Goal: Find specific page/section: Find specific page/section

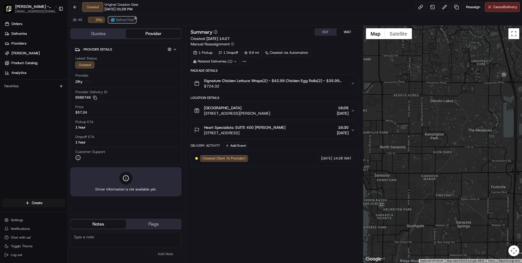
click at [124, 18] on span "DeliverThat" at bounding box center [125, 20] width 18 height 4
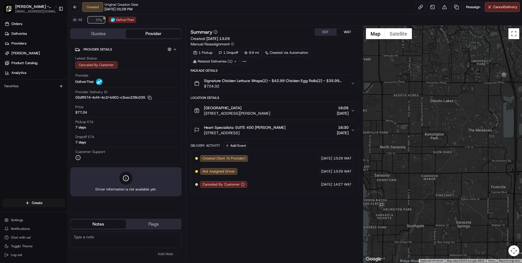
click at [94, 19] on img at bounding box center [92, 20] width 4 height 4
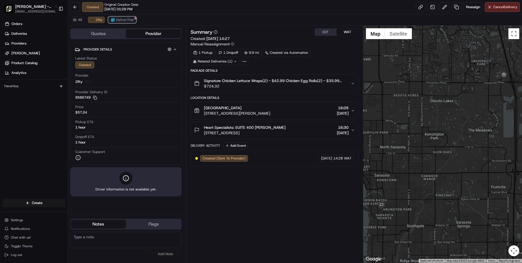
click at [124, 21] on span "DeliverThat" at bounding box center [125, 20] width 18 height 4
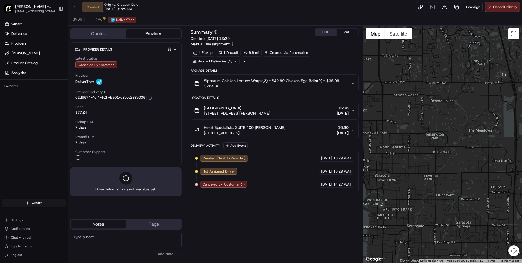
click at [257, 108] on div "[GEOGRAPHIC_DATA]" at bounding box center [237, 107] width 66 height 5
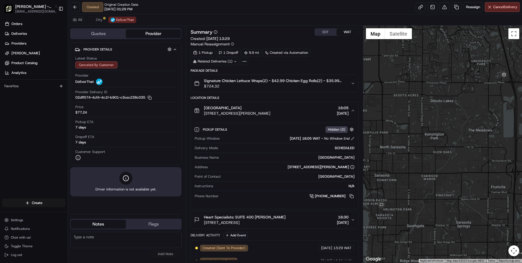
click at [325, 32] on button "EDT" at bounding box center [326, 32] width 22 height 7
click at [270, 109] on div "[GEOGRAPHIC_DATA]" at bounding box center [237, 107] width 66 height 5
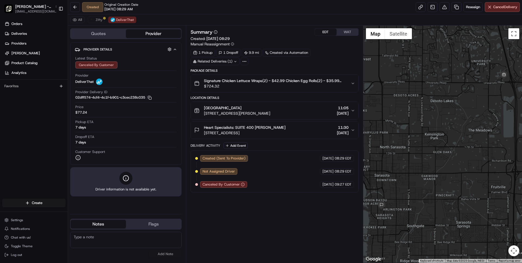
click at [289, 132] on div "Heart Specialists: SUITE [GEOGRAPHIC_DATA][PERSON_NAME][STREET_ADDRESS][GEOGRAP…" at bounding box center [272, 130] width 156 height 11
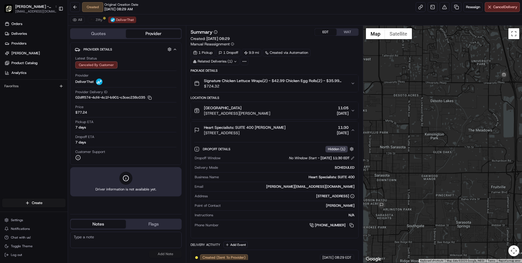
click at [289, 132] on div "Heart Specialists: SUITE [GEOGRAPHIC_DATA][PERSON_NAME][STREET_ADDRESS][GEOGRAP…" at bounding box center [272, 130] width 156 height 11
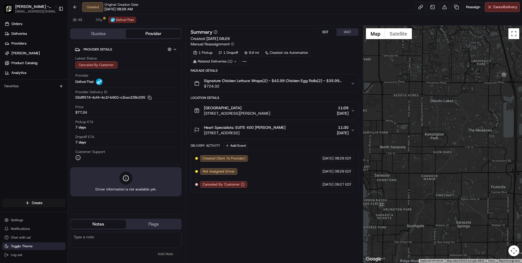
click at [18, 246] on span "Toggle Theme" at bounding box center [22, 246] width 22 height 4
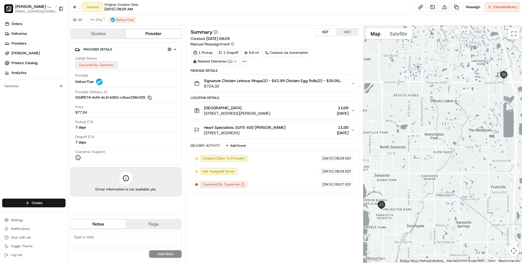
click at [270, 112] on span "[STREET_ADDRESS][PERSON_NAME]" at bounding box center [237, 113] width 66 height 5
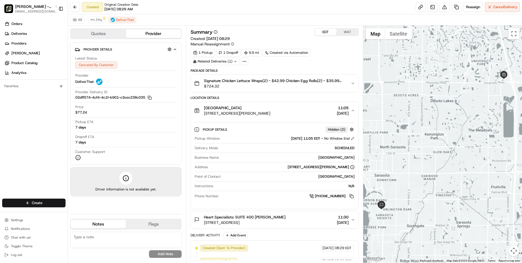
click at [303, 113] on div "Sarasota [STREET_ADDRESS][PERSON_NAME] 11:05 [DATE]" at bounding box center [272, 110] width 156 height 11
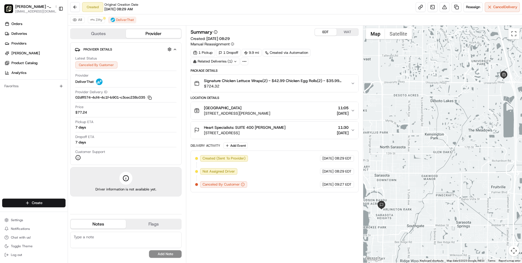
click at [299, 137] on button "Heart Specialists: SUITE [GEOGRAPHIC_DATA][PERSON_NAME][STREET_ADDRESS][GEOGRAP…" at bounding box center [274, 130] width 167 height 17
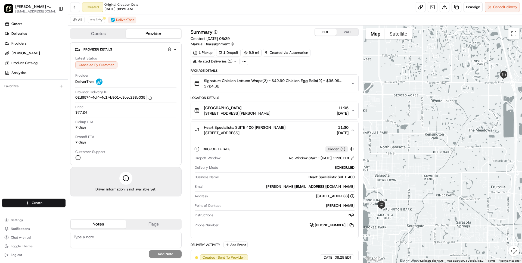
click at [275, 121] on div "Location Details [GEOGRAPHIC_DATA] [STREET_ADDRESS][PERSON_NAME] 11:05 [DATE] H…" at bounding box center [275, 167] width 168 height 143
click at [272, 127] on span "Heart Specialists: SUITE 400 [PERSON_NAME]" at bounding box center [245, 127] width 82 height 5
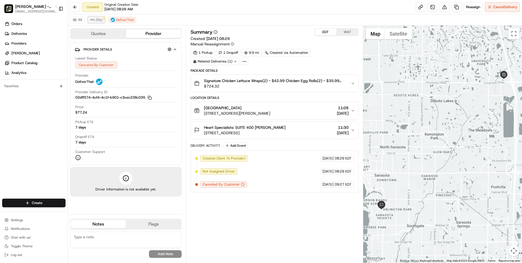
click at [94, 19] on img at bounding box center [92, 20] width 4 height 4
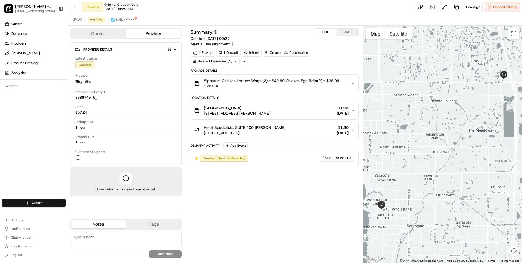
click at [263, 112] on span "[STREET_ADDRESS][PERSON_NAME]" at bounding box center [237, 113] width 66 height 5
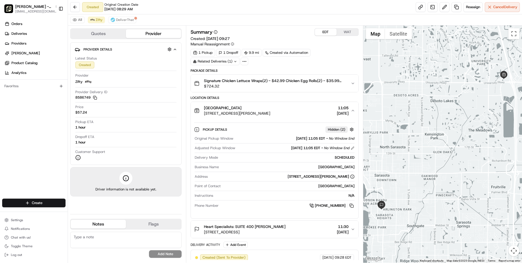
click at [297, 108] on div "Sarasota [STREET_ADDRESS][PERSON_NAME] 11:05 [DATE]" at bounding box center [272, 110] width 156 height 11
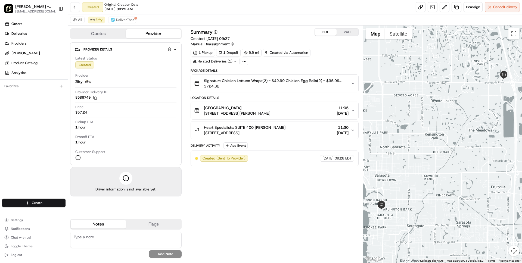
click at [300, 125] on div "Heart Specialists: SUITE [GEOGRAPHIC_DATA][PERSON_NAME][STREET_ADDRESS][GEOGRAP…" at bounding box center [272, 130] width 156 height 11
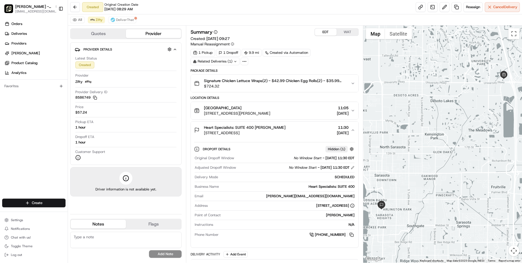
click at [300, 125] on div "Heart Specialists: SUITE [GEOGRAPHIC_DATA][PERSON_NAME][STREET_ADDRESS][GEOGRAP…" at bounding box center [272, 130] width 156 height 11
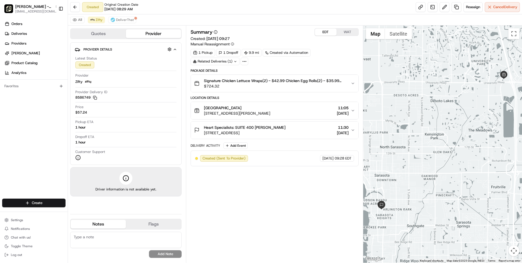
click at [346, 35] on button "WAT" at bounding box center [348, 32] width 22 height 7
